Goal: Information Seeking & Learning: Check status

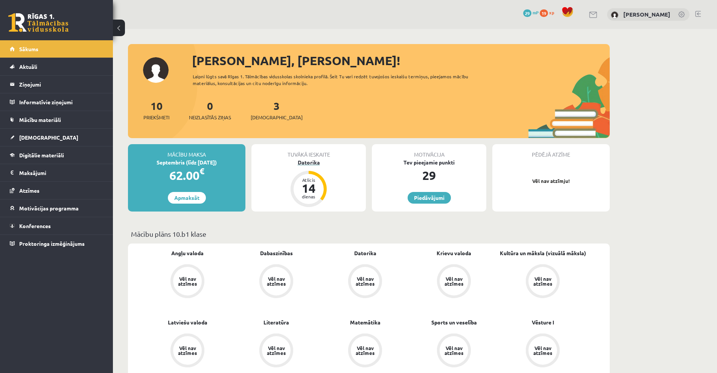
click at [309, 164] on div "Datorika" at bounding box center [309, 163] width 114 height 8
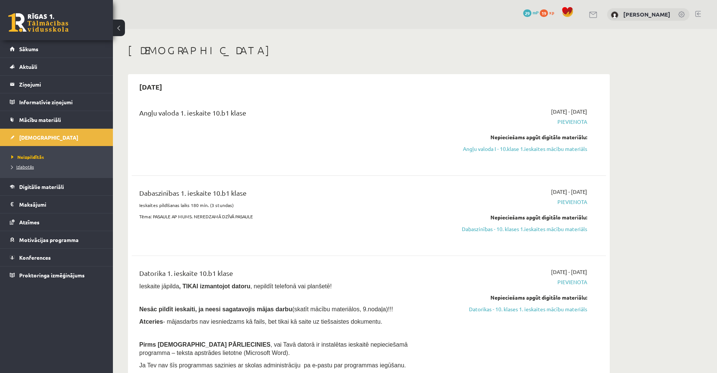
click at [36, 167] on link "Izlabotās" at bounding box center [58, 166] width 94 height 7
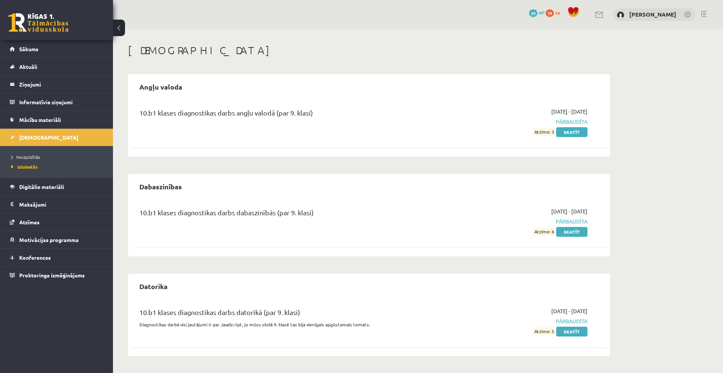
click at [539, 328] on span "Atzīme: 5" at bounding box center [544, 332] width 22 height 8
click at [540, 330] on span "Atzīme: 5" at bounding box center [544, 332] width 22 height 8
click at [521, 323] on span "Pārbaudīta" at bounding box center [516, 321] width 142 height 8
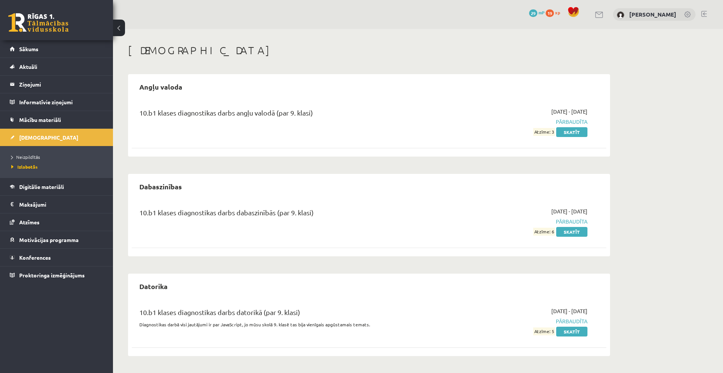
click at [433, 210] on div "10.b1 klases diagnostikas darbs dabaszinībās (par 9. klasi)" at bounding box center [286, 214] width 295 height 14
click at [35, 183] on link "Digitālie materiāli" at bounding box center [57, 186] width 94 height 17
